Goal: Find specific page/section: Find specific page/section

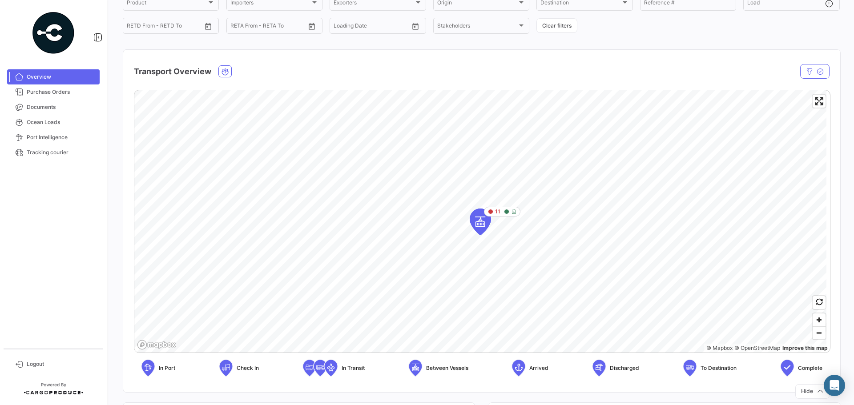
scroll to position [44, 0]
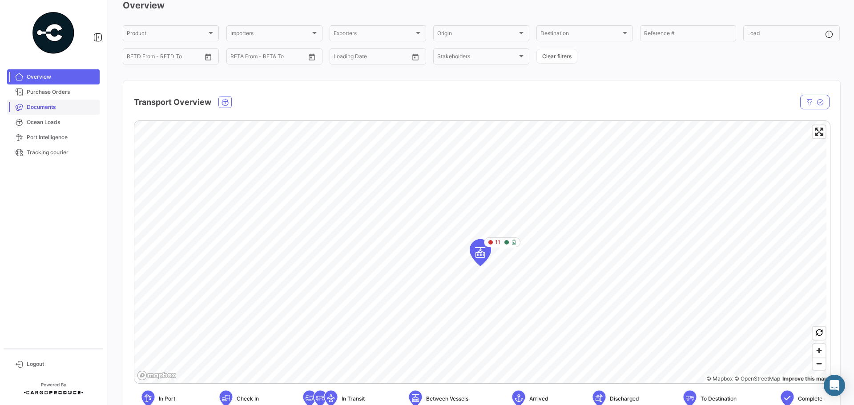
click at [41, 107] on span "Documents" at bounding box center [61, 107] width 69 height 8
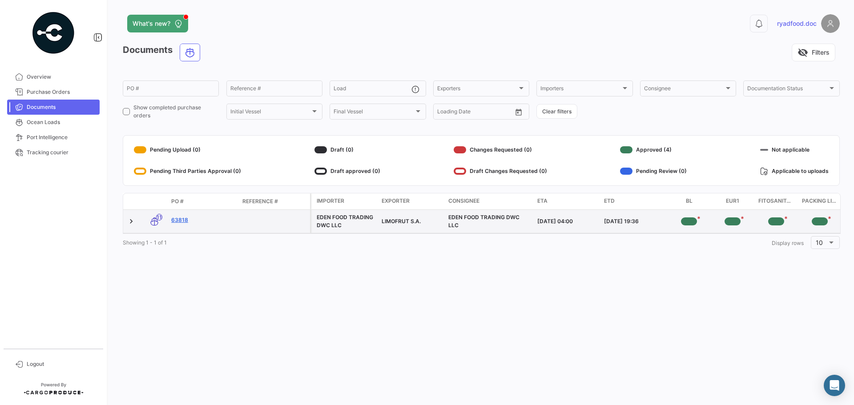
click at [183, 220] on link "63818" at bounding box center [203, 220] width 64 height 8
click at [180, 222] on link "63818" at bounding box center [203, 220] width 64 height 8
